Goal: Find contact information: Find contact information

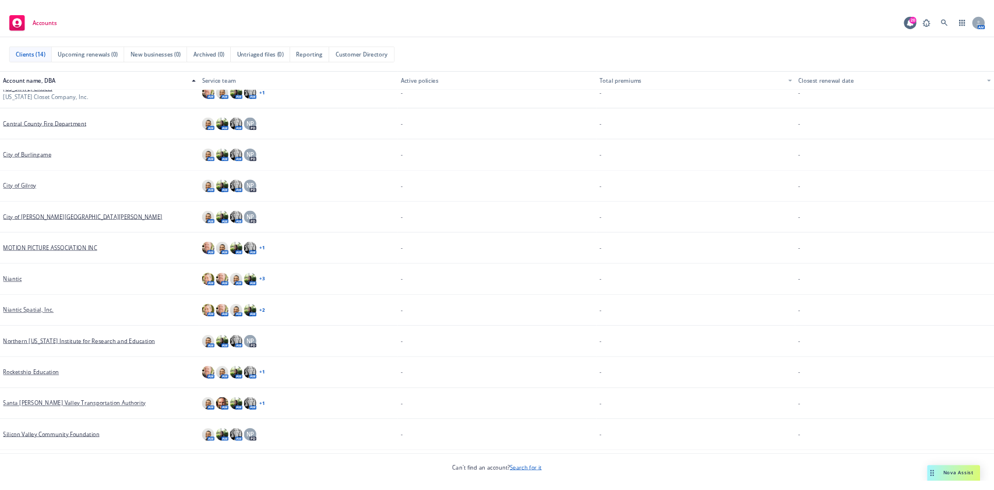
scroll to position [107, 0]
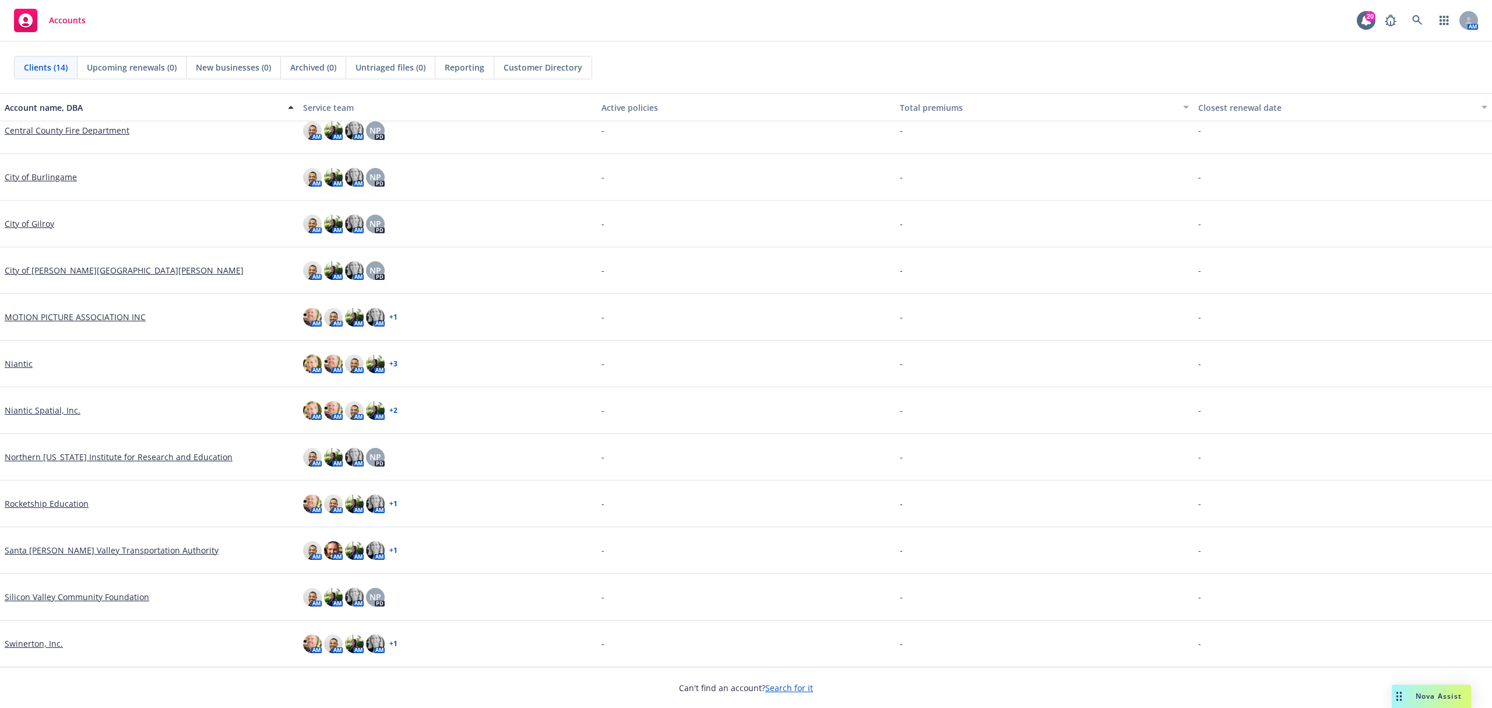
click at [63, 499] on link "Rocketship Education" at bounding box center [47, 503] width 84 height 12
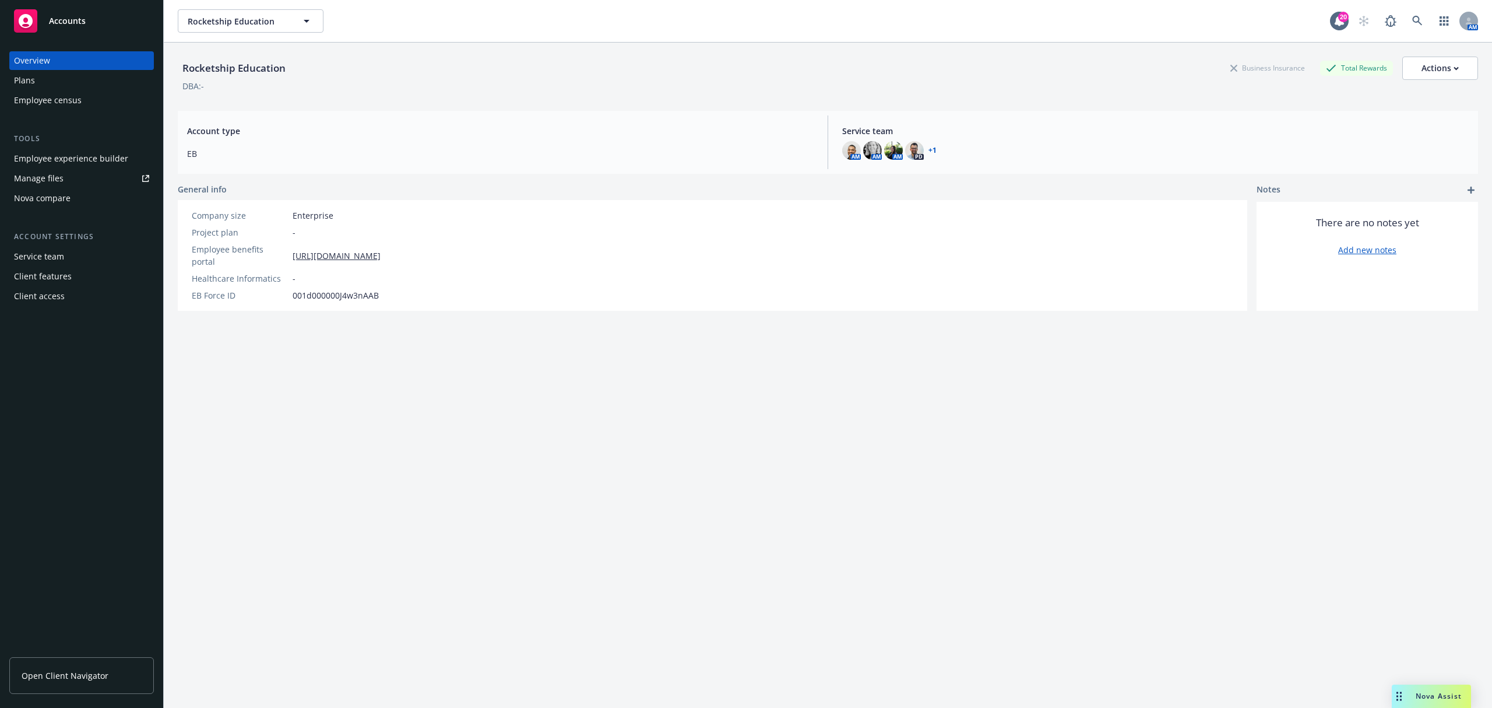
click at [80, 668] on link "Open Client Navigator" at bounding box center [81, 675] width 145 height 37
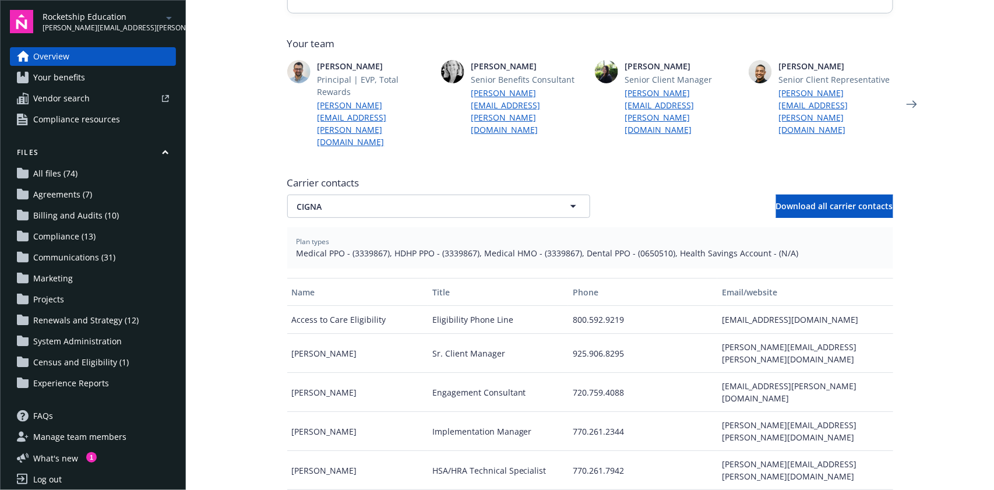
click at [469, 334] on div "Sr. Client Manager" at bounding box center [498, 353] width 140 height 39
copy div "Sr. Client Manager"
click at [820, 334] on div "heather.elder@cignahealthcare.com" at bounding box center [805, 353] width 175 height 39
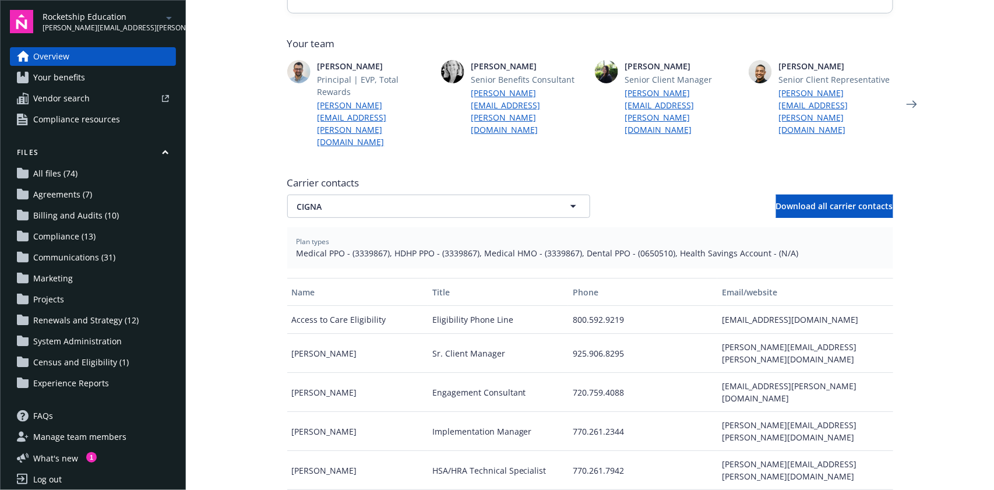
click at [820, 334] on div "heather.elder@cignahealthcare.com" at bounding box center [805, 353] width 175 height 39
copy div "heather.elder@cignahealthcare.com"
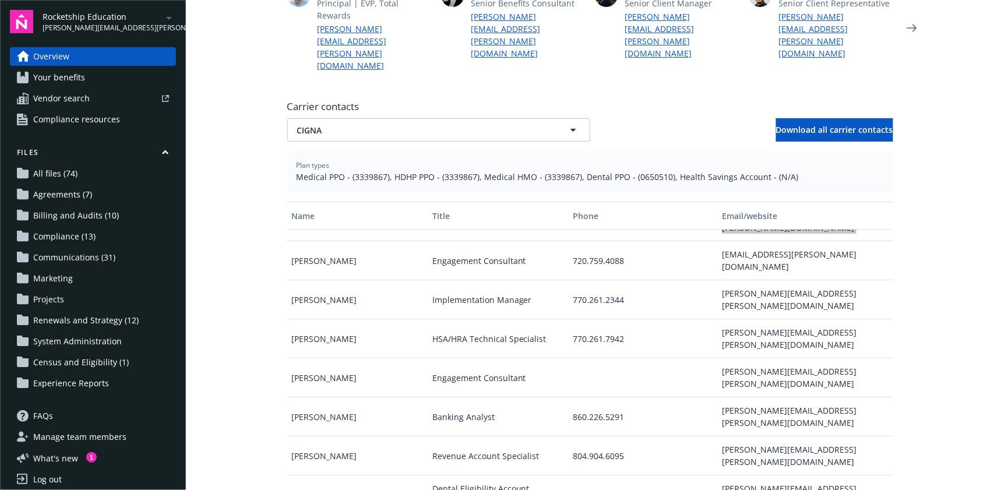
scroll to position [388, 0]
copy div "tracy.hale@cignahealthcare.com"
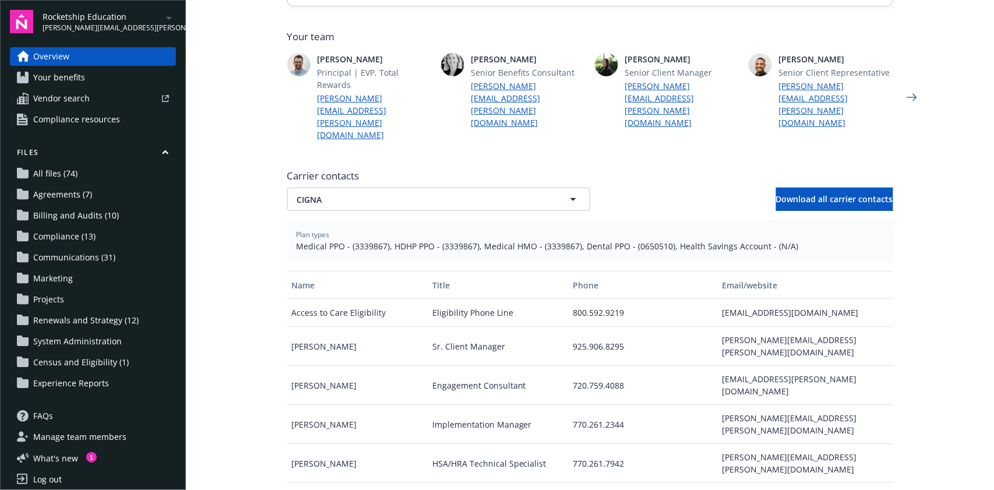
scroll to position [311, 0]
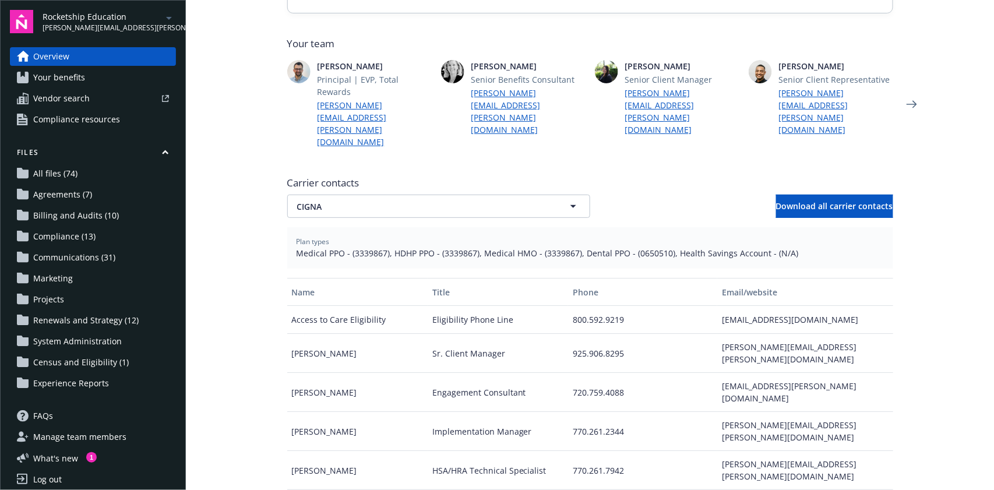
click at [354, 247] on span "Medical PPO - (3339867), HDHP PPO - (3339867), Medical HMO - (3339867), Dental …" at bounding box center [591, 253] width 588 height 12
copy span "3339867"
click at [487, 195] on button "CIGNA" at bounding box center [438, 206] width 303 height 23
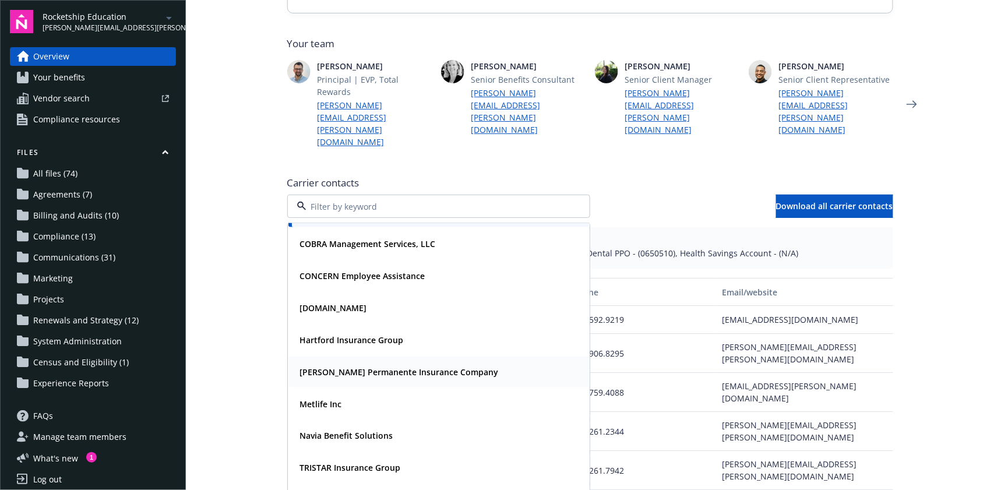
scroll to position [29, 0]
click at [364, 494] on strong "Vision Service Plan" at bounding box center [337, 499] width 75 height 11
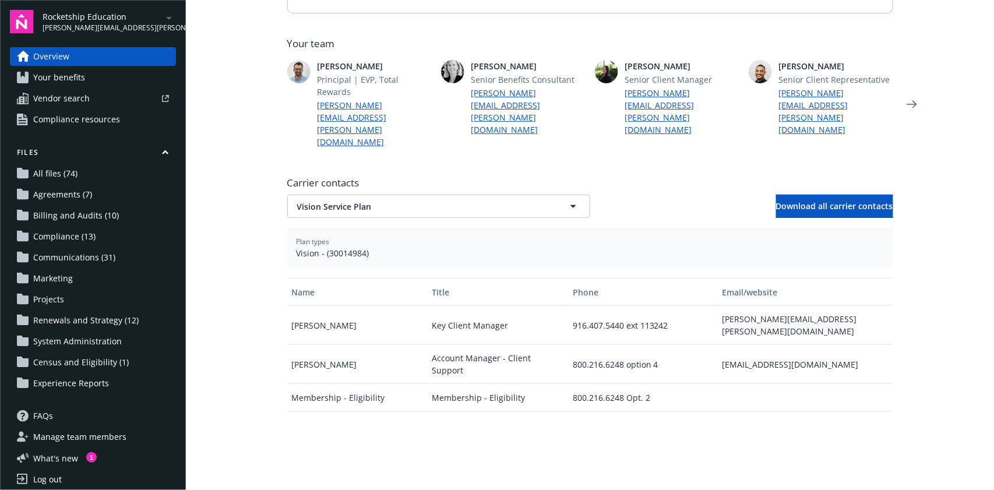
click at [337, 247] on span "Vision - (30014984)" at bounding box center [591, 253] width 588 height 12
copy span "30014984"
click at [338, 195] on button "Vision Service Plan" at bounding box center [438, 206] width 303 height 23
click at [437, 201] on span "Vision Service Plan" at bounding box center [418, 207] width 242 height 12
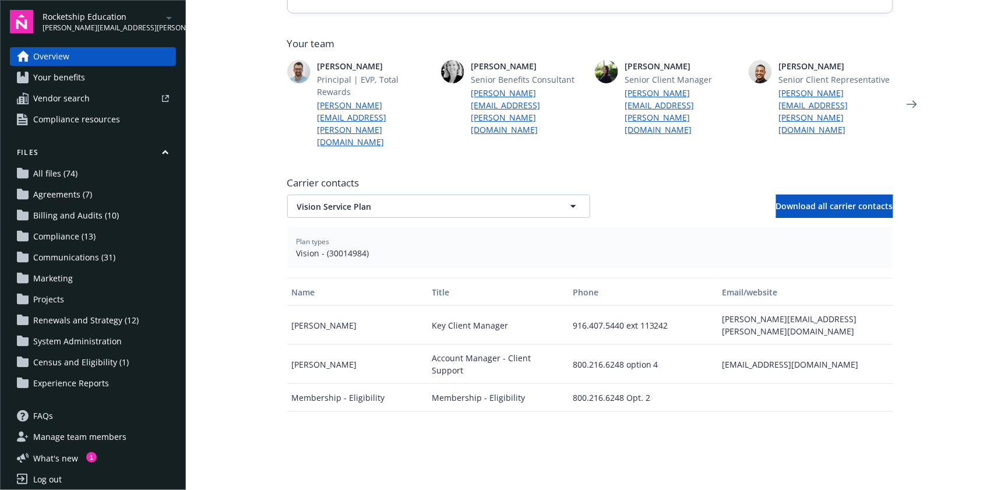
click at [98, 80] on link "Your benefits" at bounding box center [93, 77] width 166 height 19
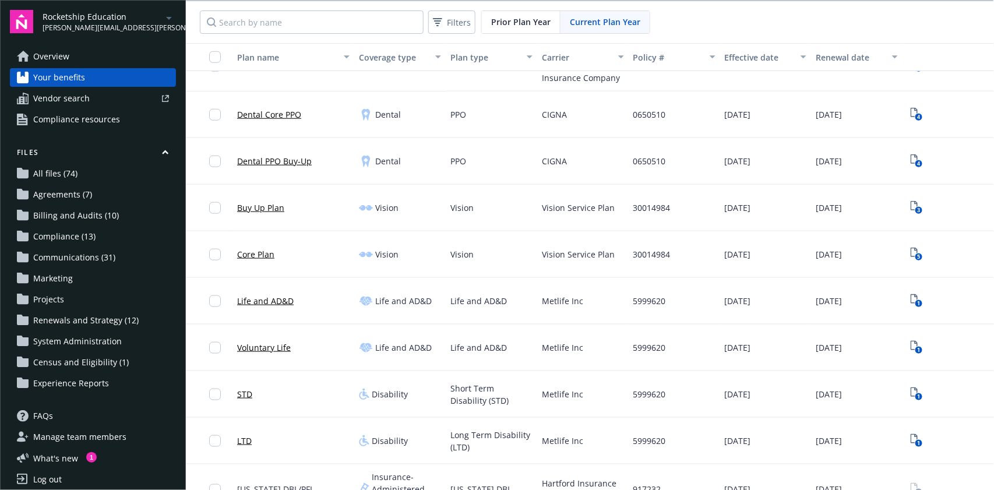
scroll to position [388, 0]
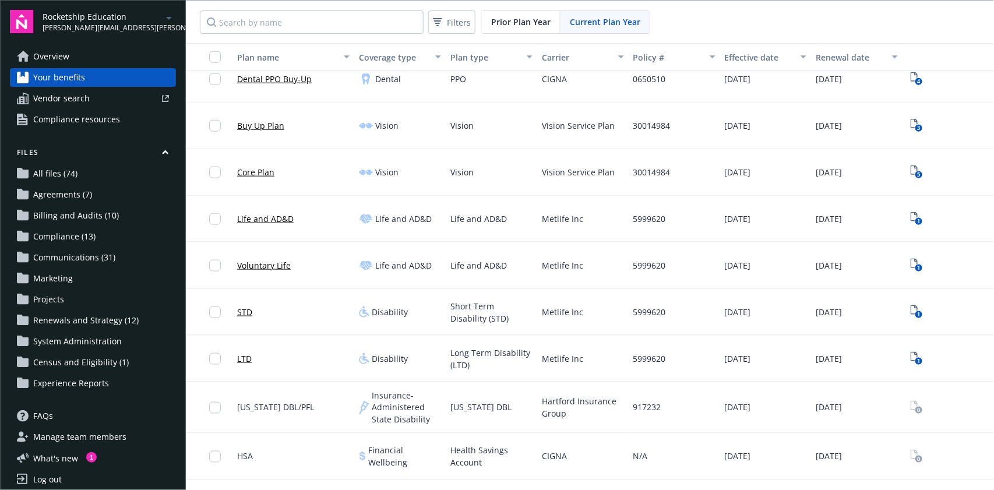
click at [644, 359] on span "5999620" at bounding box center [650, 359] width 33 height 12
copy span "5999620"
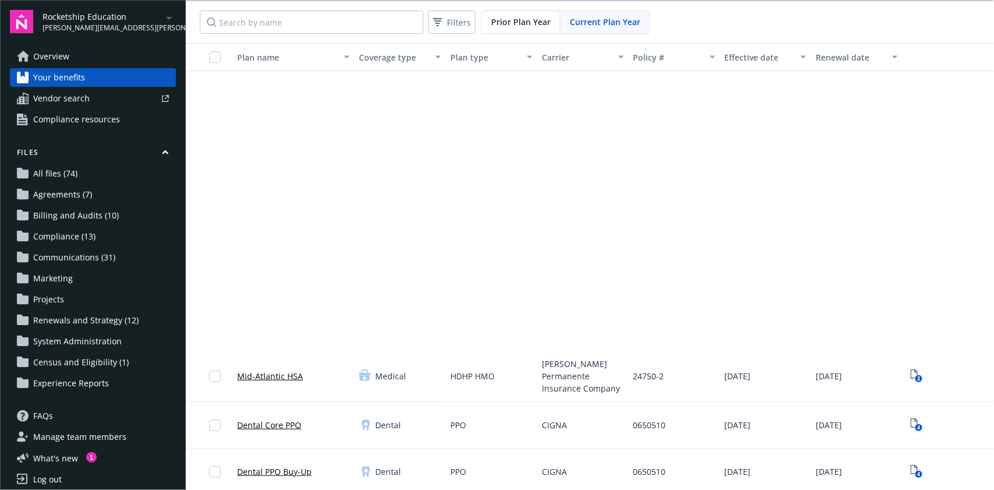
scroll to position [466, 0]
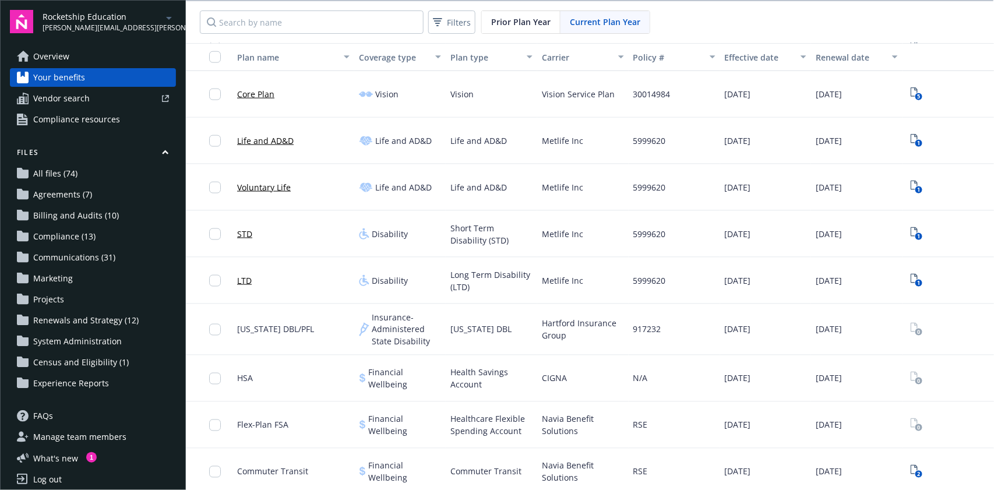
click at [82, 47] on div "Rocketship Education jonathan.johnson@newfront.com Overview Your benefits Vendo…" at bounding box center [93, 245] width 186 height 490
click at [83, 53] on link "Overview" at bounding box center [93, 56] width 166 height 19
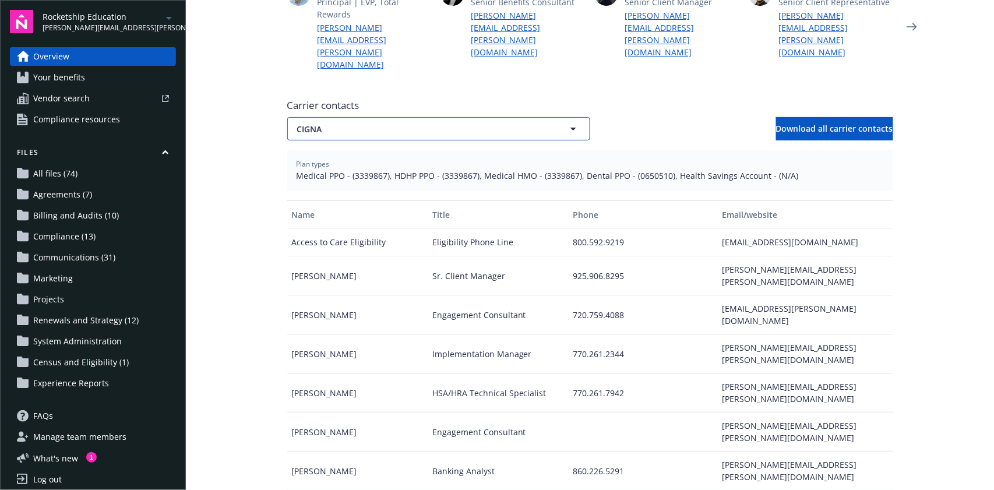
click at [335, 123] on span "CIGNA" at bounding box center [418, 129] width 242 height 12
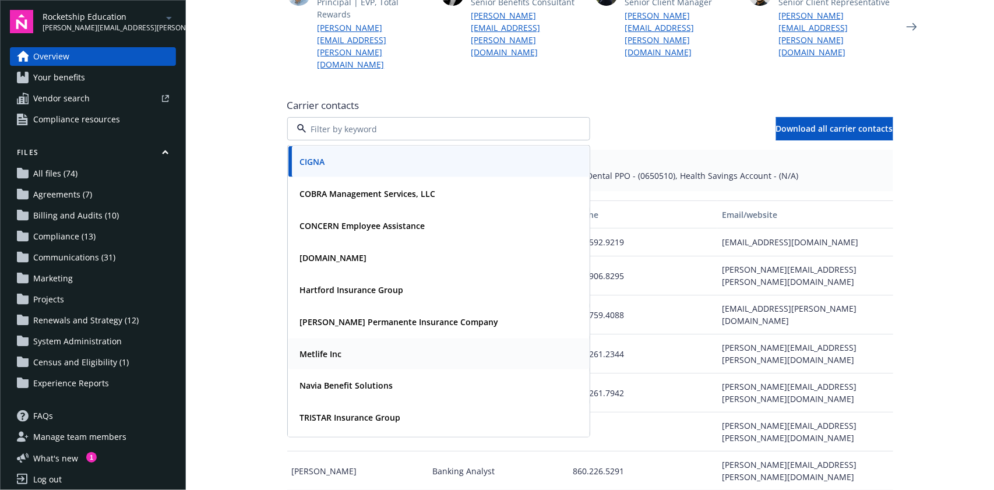
click at [333, 346] on div "Metlife Inc" at bounding box center [320, 354] width 49 height 17
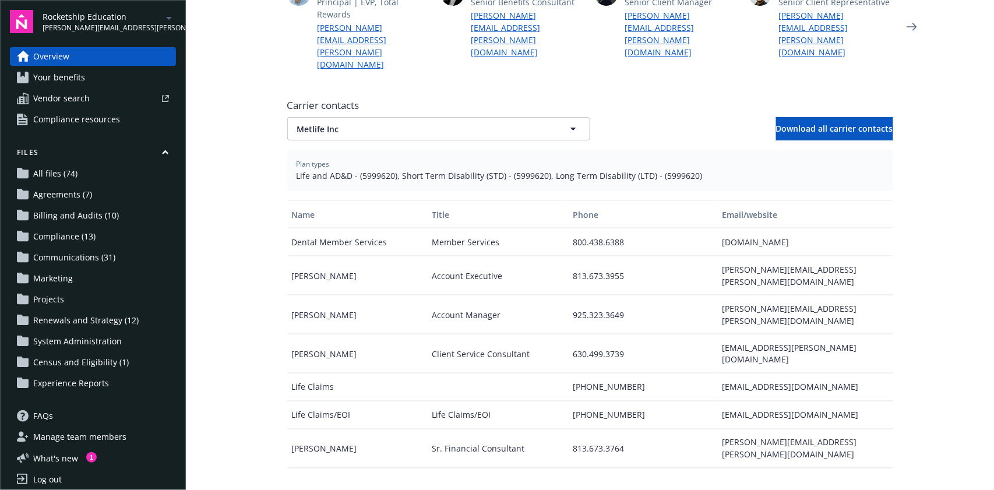
click at [660, 443] on div "Name Title Phone Email/website Dental Member Services Member Services 800.438.6…" at bounding box center [590, 346] width 606 height 291
click at [336, 117] on button "Metlife Inc" at bounding box center [438, 128] width 303 height 23
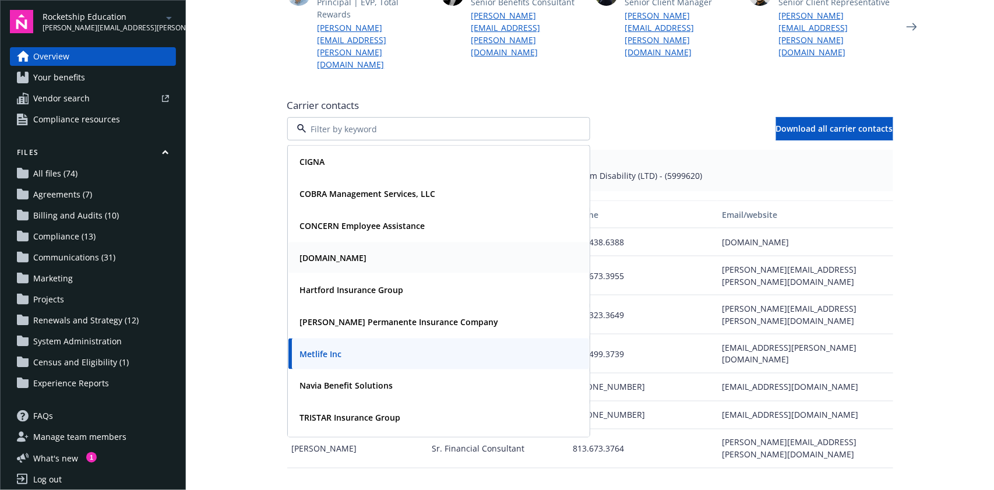
click at [333, 249] on div "Care.com" at bounding box center [439, 257] width 287 height 17
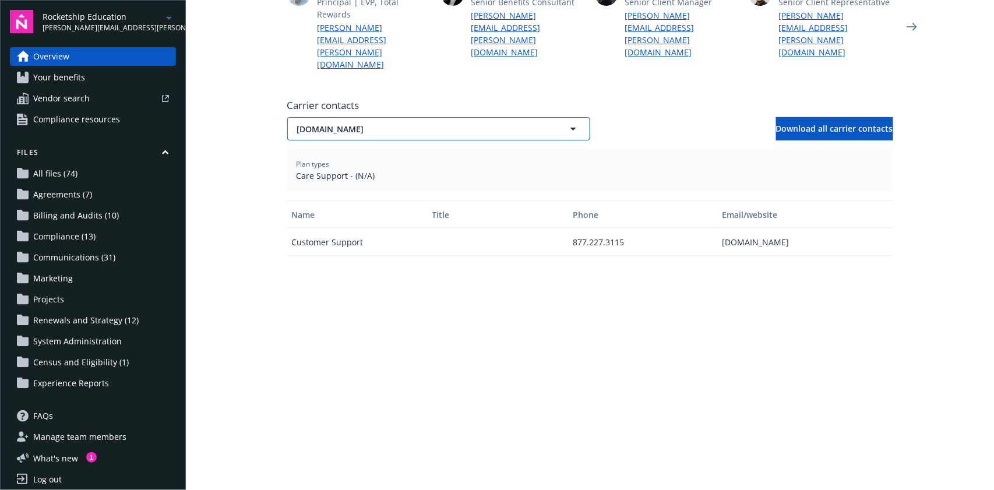
click at [367, 123] on span "Care.com" at bounding box center [418, 129] width 242 height 12
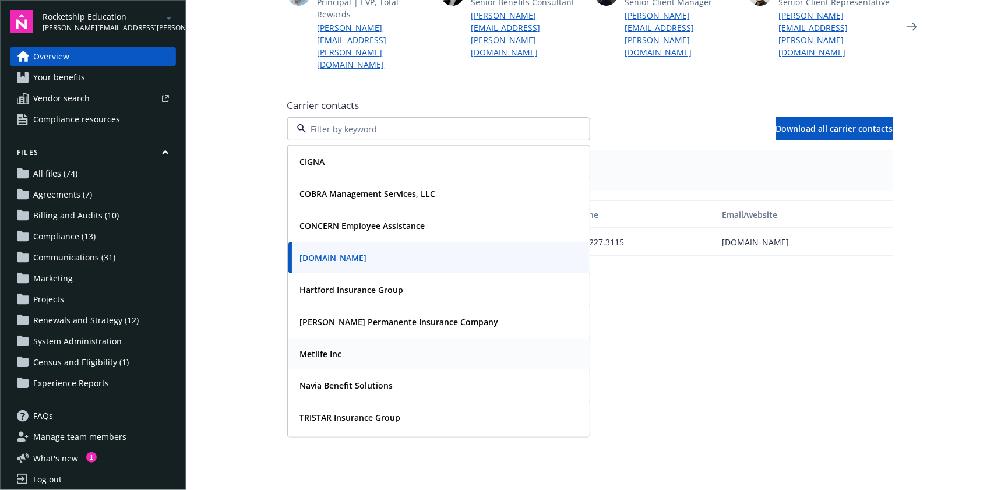
scroll to position [29, 0]
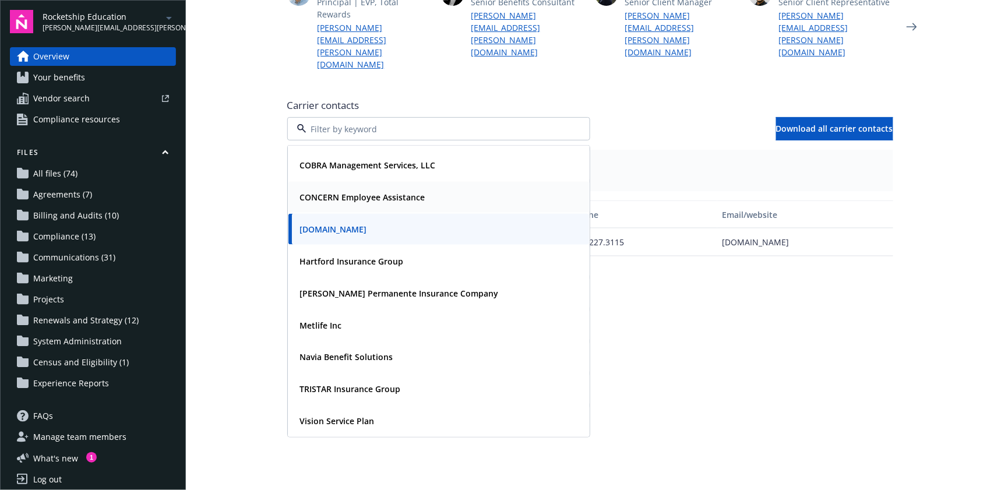
click at [349, 191] on span "CONCERN Employee Assistance" at bounding box center [362, 197] width 125 height 12
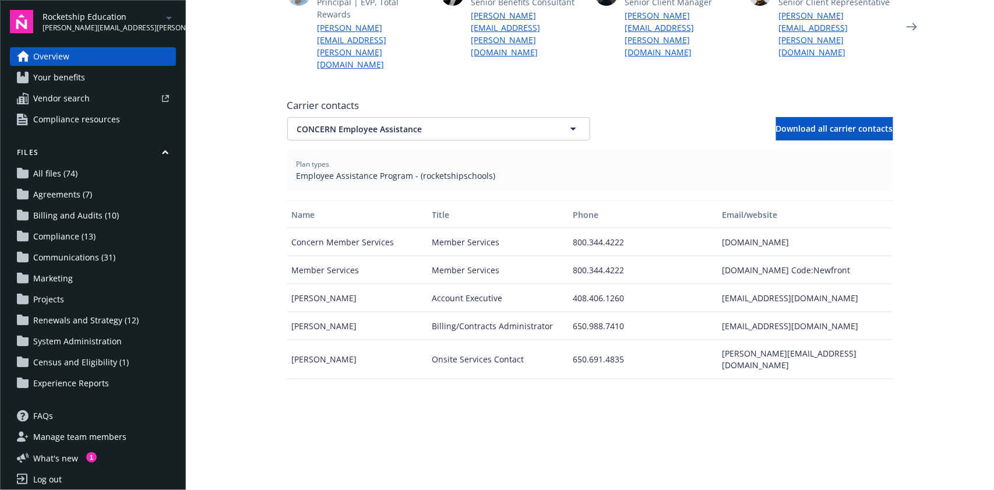
click at [790, 284] on div "minnie_kyotani@concernhealth.com" at bounding box center [805, 298] width 175 height 28
copy div "minnie_kyotani@concernhealth.com"
click at [800, 312] on div "myrna_aguilar@concernhealth.com" at bounding box center [805, 326] width 175 height 28
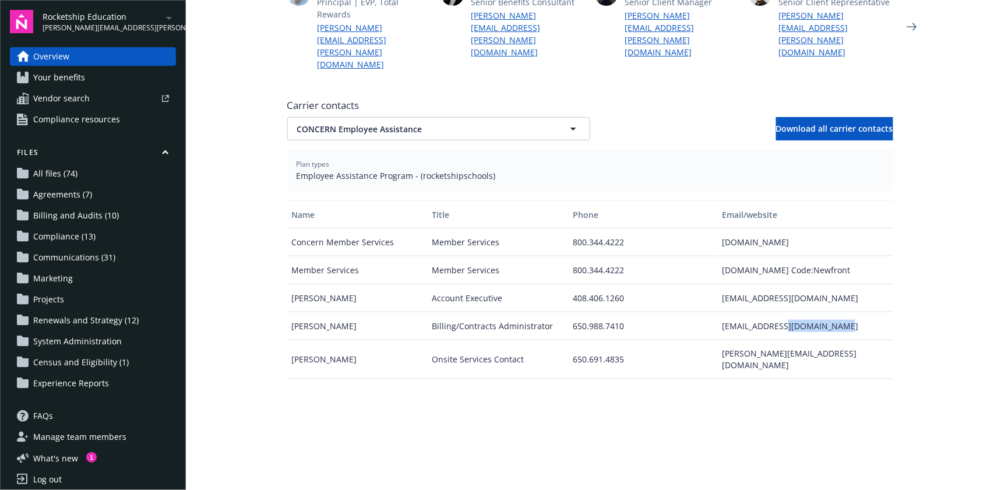
click at [800, 312] on div "myrna_aguilar@concernhealth.com" at bounding box center [805, 326] width 175 height 28
click at [780, 312] on div "myrna_aguilar@concernhealth.com" at bounding box center [805, 326] width 175 height 28
click at [457, 170] on span "Employee Assistance Program - (rocketshipschools)" at bounding box center [591, 176] width 588 height 12
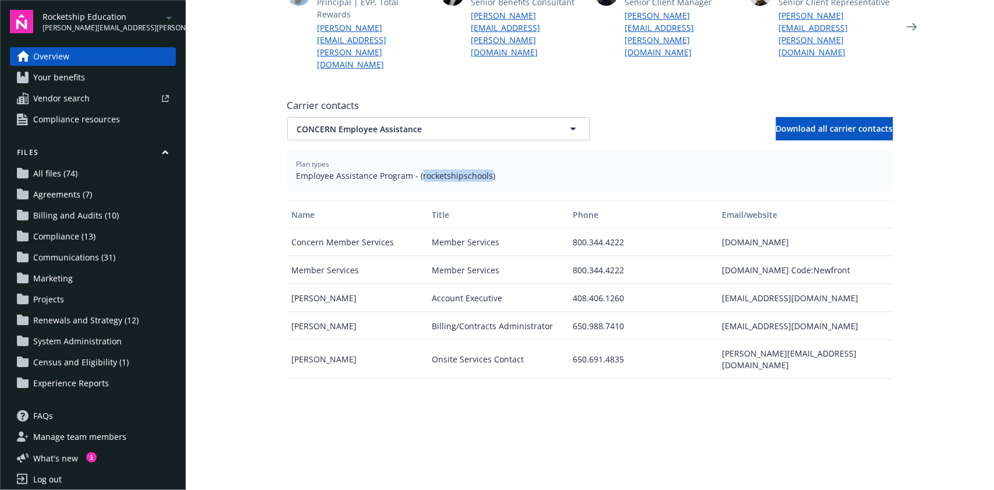
click at [457, 170] on span "Employee Assistance Program - (rocketshipschools)" at bounding box center [591, 176] width 588 height 12
copy span "rocketshipschools"
click at [497, 123] on span "CONCERN Employee Assistance" at bounding box center [418, 129] width 242 height 12
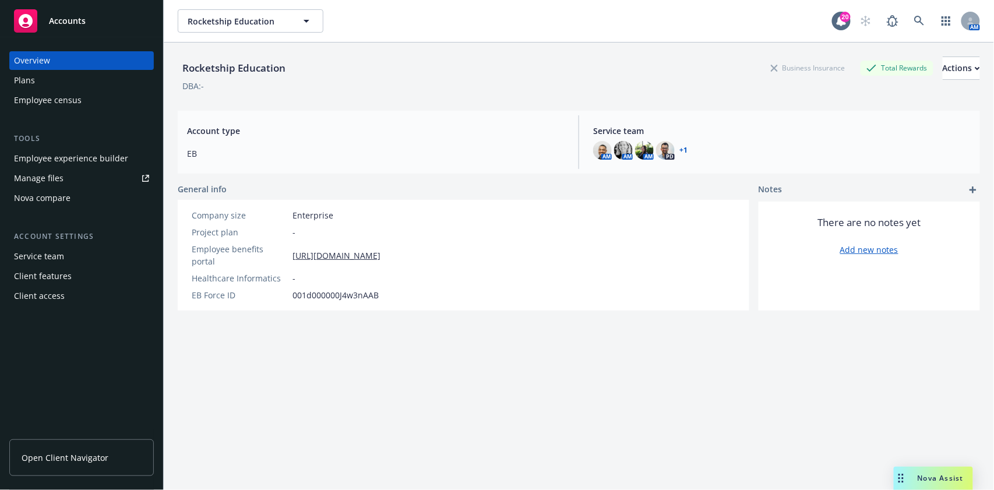
click at [267, 33] on div "Rocketship Education Rocketship Education 20 AM" at bounding box center [579, 21] width 831 height 42
click at [264, 26] on span "Rocketship Education" at bounding box center [238, 21] width 101 height 12
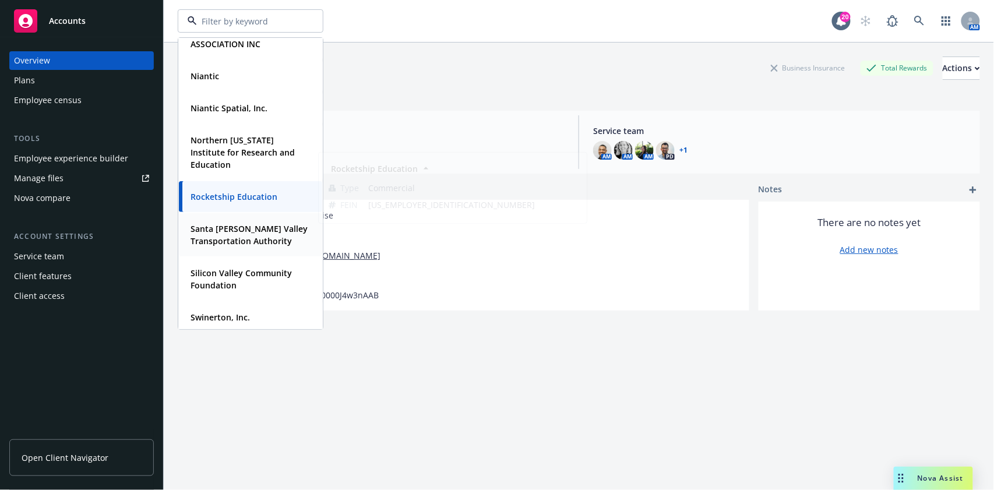
scroll to position [268, 0]
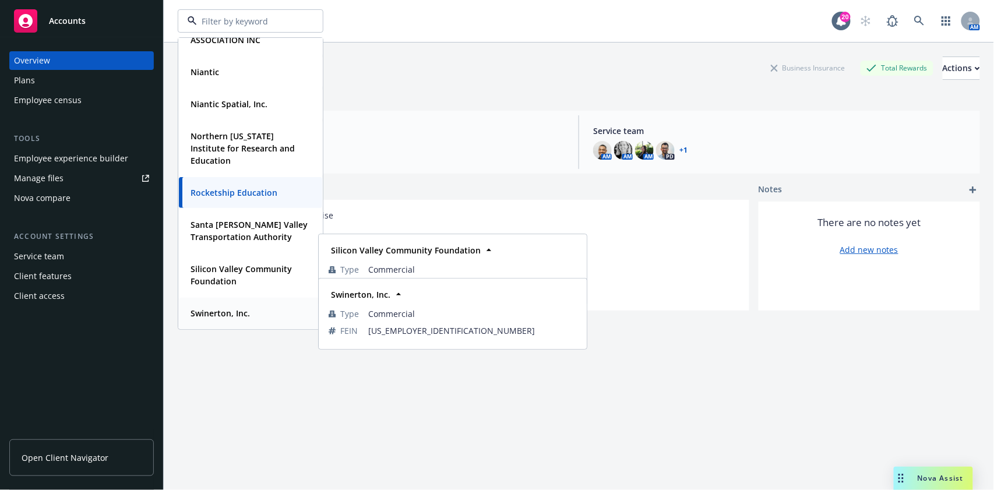
click at [248, 304] on div "Swinerton, Inc. Type Commercial FEIN 93-1132374" at bounding box center [250, 313] width 143 height 31
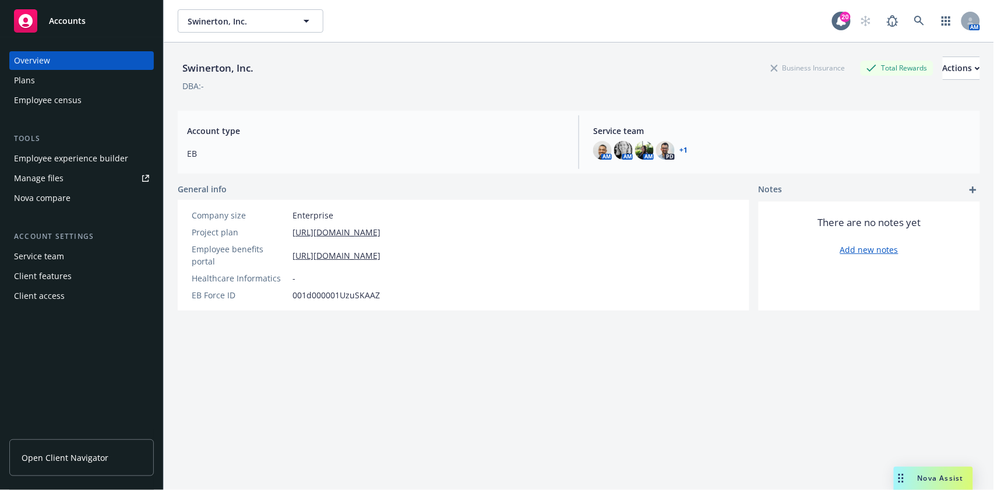
click at [96, 461] on span "Open Client Navigator" at bounding box center [65, 458] width 87 height 12
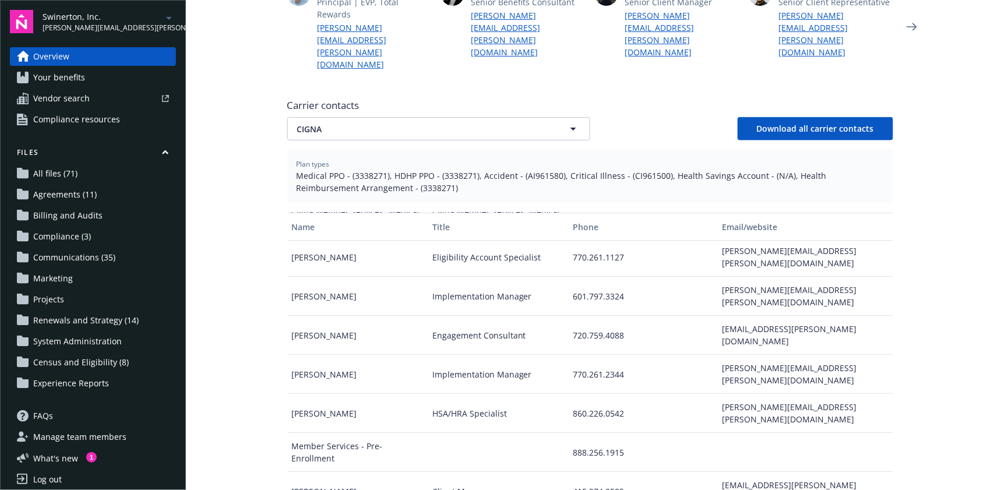
scroll to position [83, 0]
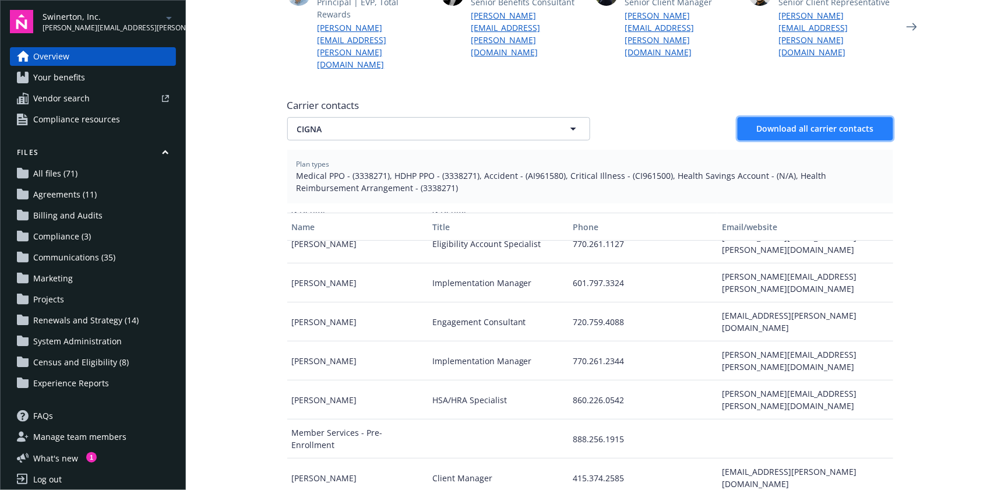
click at [851, 123] on span "Download all carrier contacts" at bounding box center [815, 128] width 117 height 11
